Goal: Task Accomplishment & Management: Complete application form

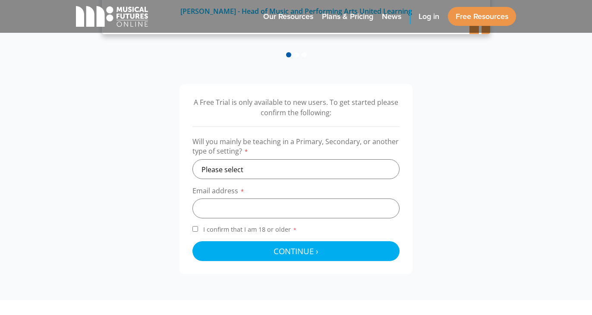
scroll to position [232, 0]
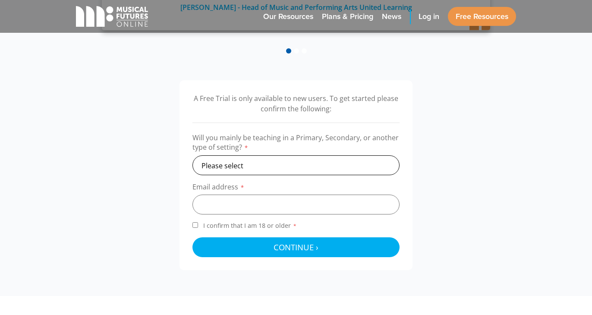
select select "primary"
click at [248, 203] on input "email" at bounding box center [295, 205] width 207 height 20
paste input "Garsington CofE Primary"
drag, startPoint x: 289, startPoint y: 202, endPoint x: 156, endPoint y: 198, distance: 133.4
click at [156, 198] on div "A Free Trial is only available to new users. To get started please confirm the …" at bounding box center [295, 175] width 457 height 190
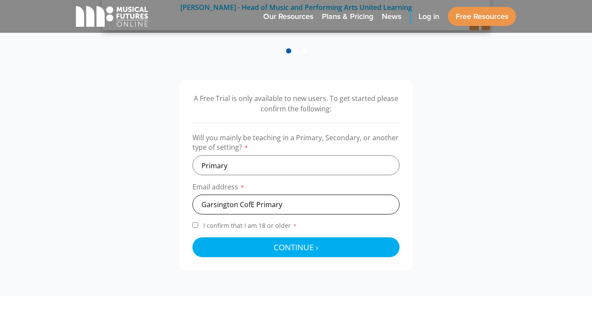
paste input "[EMAIL_ADDRESS][DOMAIN_NAME]"
type input "[EMAIL_ADDRESS][DOMAIN_NAME]"
click at [194, 224] on input "I confirm that I am 18 or older *" at bounding box center [195, 225] width 6 height 6
checkbox input "true"
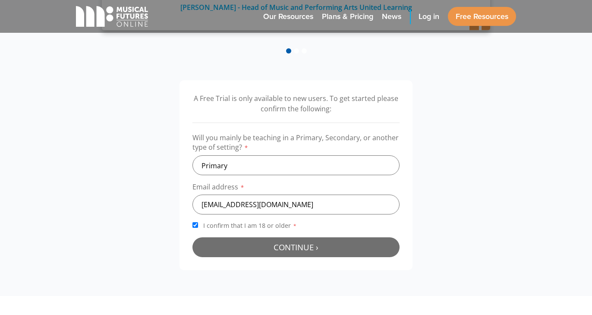
click at [268, 252] on button "Continue › Checking your details..." at bounding box center [295, 247] width 207 height 20
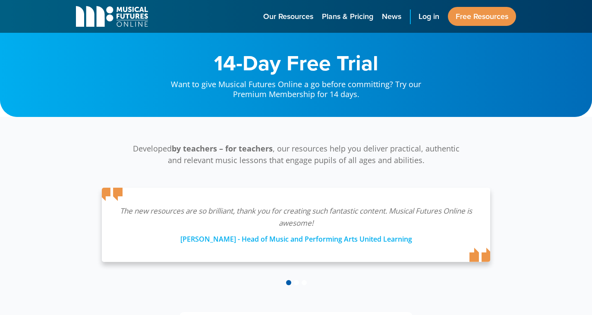
scroll to position [277, 0]
